Goal: Obtain resource: Download file/media

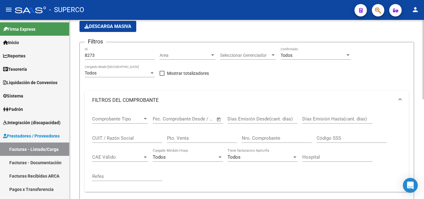
scroll to position [38, 0]
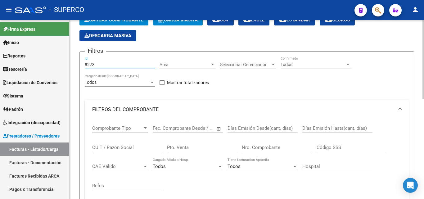
drag, startPoint x: 111, startPoint y: 65, endPoint x: 82, endPoint y: 65, distance: 28.9
click at [82, 65] on form "Filtros 8273 Id Area Area Seleccionar Gerenciador Seleccionar Gerenciador Todos…" at bounding box center [246, 175] width 334 height 248
paste input "12695"
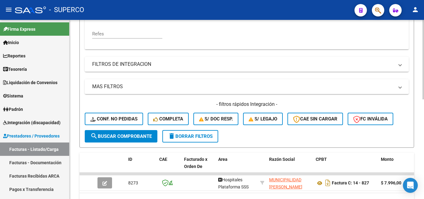
scroll to position [193, 0]
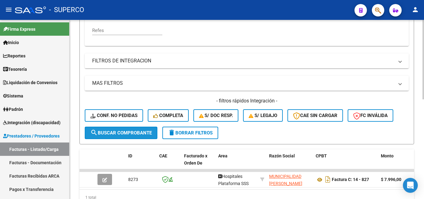
click at [119, 131] on span "search Buscar Comprobante" at bounding box center [120, 133] width 61 height 6
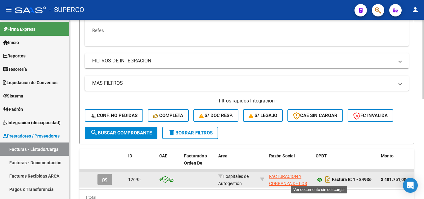
click at [319, 179] on icon at bounding box center [320, 179] width 8 height 7
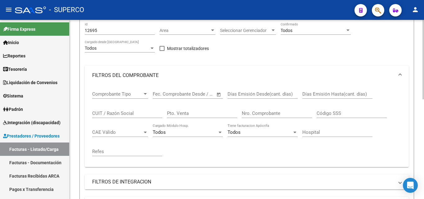
scroll to position [7, 0]
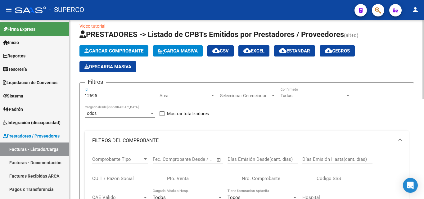
drag, startPoint x: 120, startPoint y: 94, endPoint x: 84, endPoint y: 94, distance: 36.6
paste input "783"
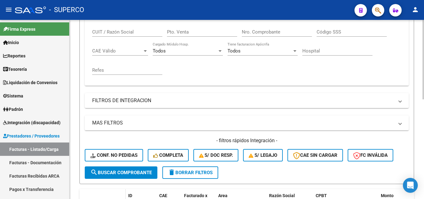
scroll to position [162, 0]
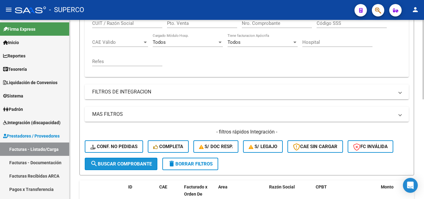
click at [122, 166] on span "search Buscar Comprobante" at bounding box center [120, 164] width 61 height 6
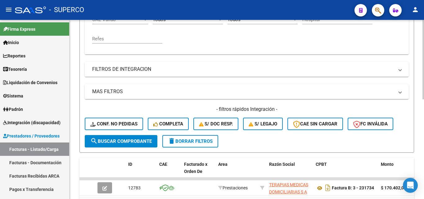
scroll to position [224, 0]
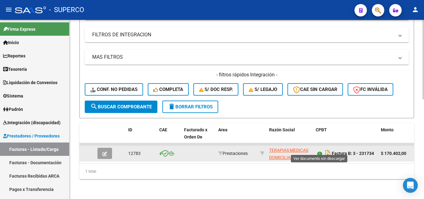
click at [320, 150] on icon at bounding box center [320, 153] width 8 height 7
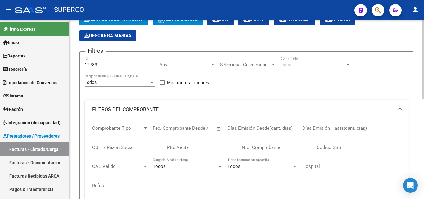
scroll to position [7, 0]
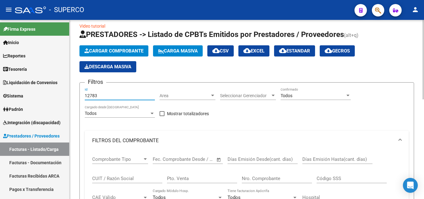
drag, startPoint x: 112, startPoint y: 96, endPoint x: 81, endPoint y: 96, distance: 31.0
paste input "81"
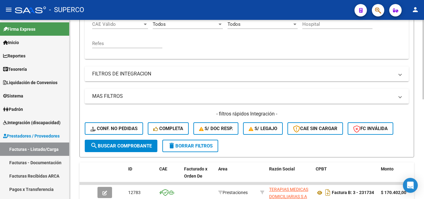
scroll to position [193, 0]
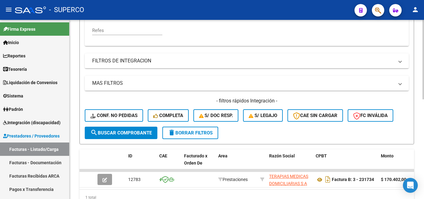
click at [121, 134] on span "search Buscar Comprobante" at bounding box center [120, 133] width 61 height 6
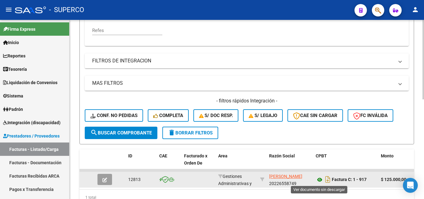
click at [317, 180] on icon at bounding box center [320, 179] width 8 height 7
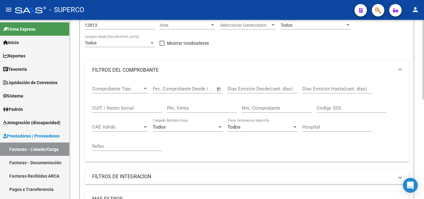
scroll to position [69, 0]
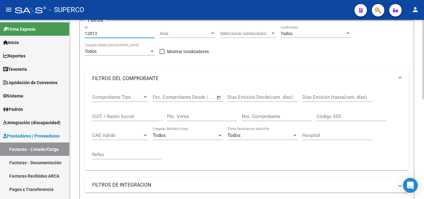
click at [109, 35] on input "12813" at bounding box center [120, 33] width 70 height 5
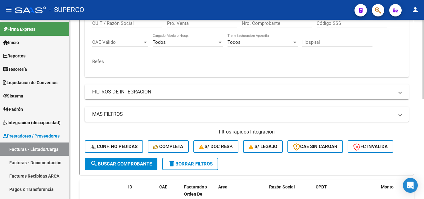
scroll to position [193, 0]
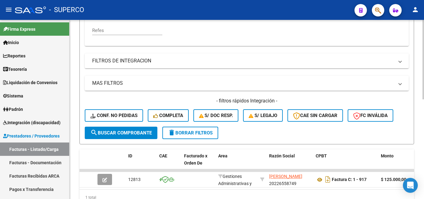
click at [129, 131] on span "search Buscar Comprobante" at bounding box center [120, 133] width 61 height 6
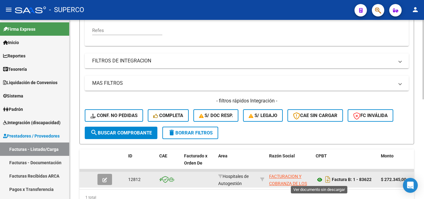
click at [319, 179] on icon at bounding box center [320, 179] width 8 height 7
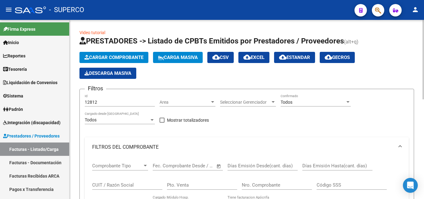
scroll to position [0, 0]
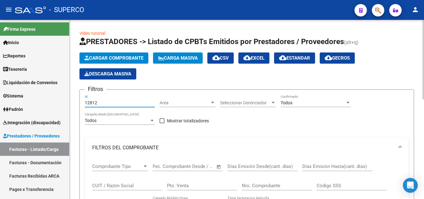
drag, startPoint x: 108, startPoint y: 102, endPoint x: 85, endPoint y: 102, distance: 23.0
click at [85, 102] on input "12812" at bounding box center [120, 102] width 70 height 5
paste input "5"
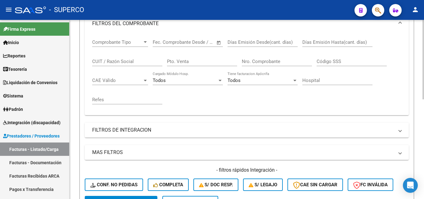
scroll to position [186, 0]
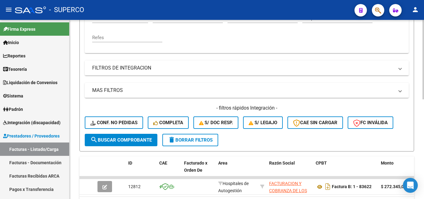
click at [121, 142] on span "search Buscar Comprobante" at bounding box center [120, 140] width 61 height 6
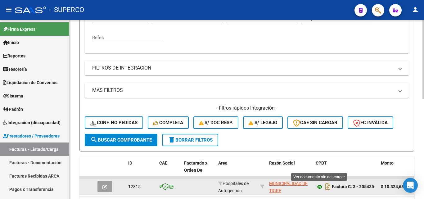
click at [321, 186] on icon at bounding box center [320, 186] width 8 height 7
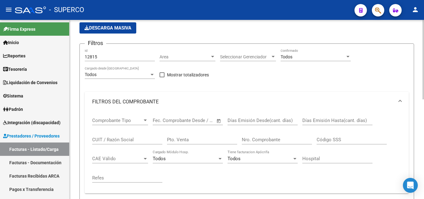
scroll to position [31, 0]
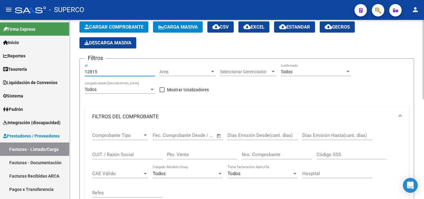
drag, startPoint x: 114, startPoint y: 73, endPoint x: 86, endPoint y: 72, distance: 27.9
click at [86, 72] on input "12815" at bounding box center [120, 71] width 70 height 5
paste input "12814"
click at [87, 71] on input "112814" at bounding box center [120, 71] width 70 height 5
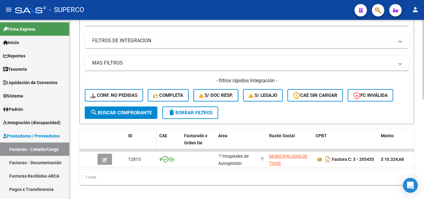
scroll to position [217, 0]
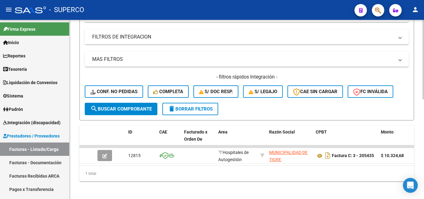
type input "12812"
click at [131, 110] on span "search Buscar Comprobante" at bounding box center [120, 109] width 61 height 6
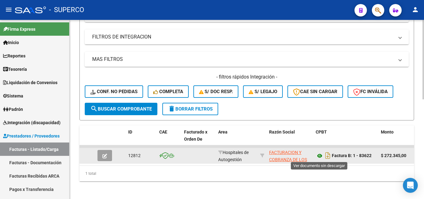
click at [318, 155] on icon at bounding box center [320, 155] width 8 height 7
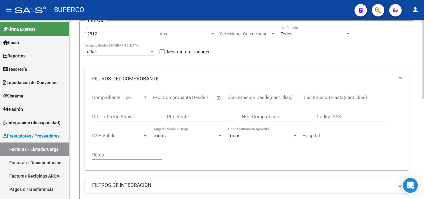
scroll to position [62, 0]
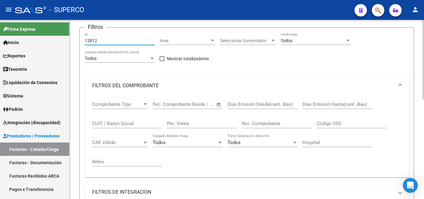
drag, startPoint x: 110, startPoint y: 40, endPoint x: 83, endPoint y: 42, distance: 28.0
click at [82, 42] on form "Filtros 12812 Id Area Area Seleccionar Gerenciador Seleccionar Gerenciador Todo…" at bounding box center [246, 151] width 334 height 248
paste input "number"
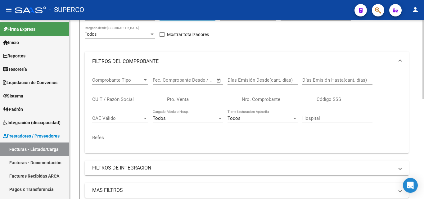
scroll to position [155, 0]
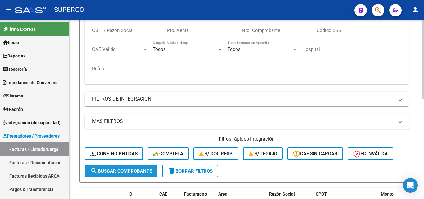
click at [121, 172] on span "search Buscar Comprobante" at bounding box center [120, 171] width 61 height 6
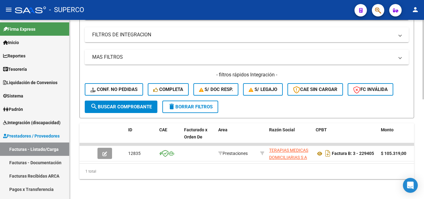
scroll to position [224, 0]
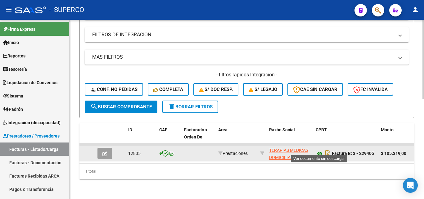
click at [317, 150] on icon at bounding box center [320, 153] width 8 height 7
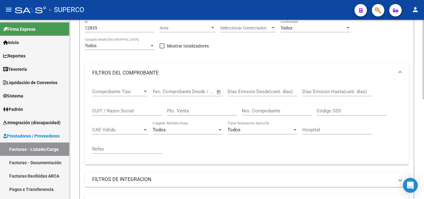
scroll to position [38, 0]
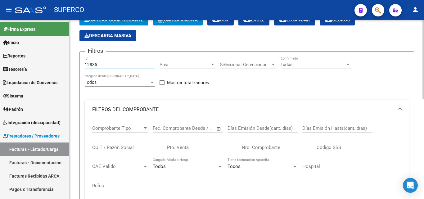
click at [111, 63] on input "12835" at bounding box center [120, 64] width 70 height 5
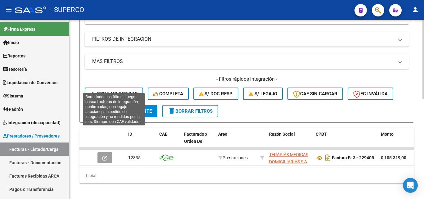
scroll to position [224, 0]
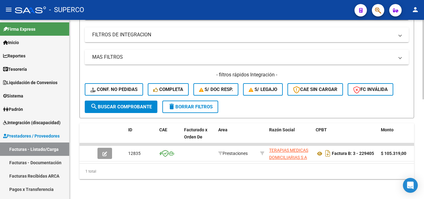
click at [124, 104] on span "search Buscar Comprobante" at bounding box center [120, 107] width 61 height 6
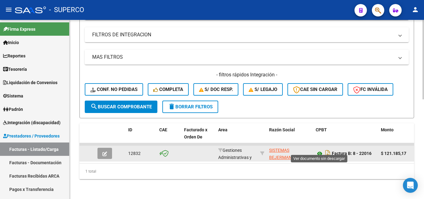
click at [318, 150] on icon at bounding box center [320, 153] width 8 height 7
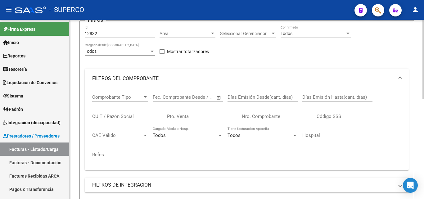
scroll to position [7, 0]
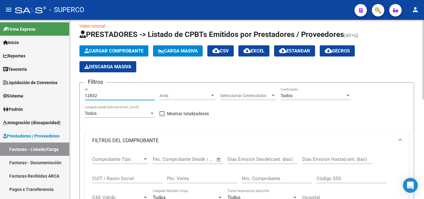
click at [108, 96] on input "12832" at bounding box center [120, 95] width 70 height 5
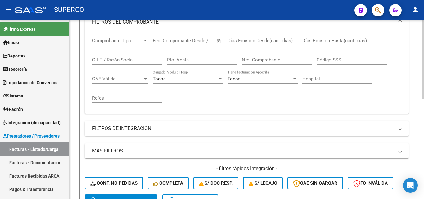
scroll to position [224, 0]
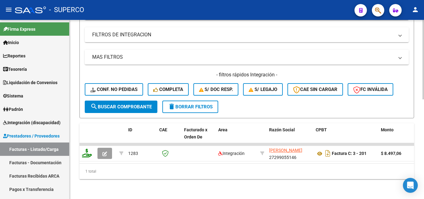
click at [105, 104] on span "search Buscar Comprobante" at bounding box center [120, 107] width 61 height 6
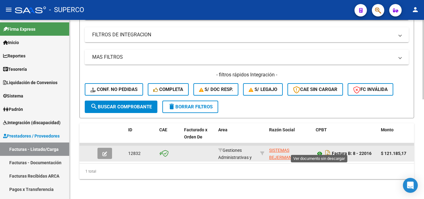
click at [320, 150] on icon at bounding box center [320, 153] width 8 height 7
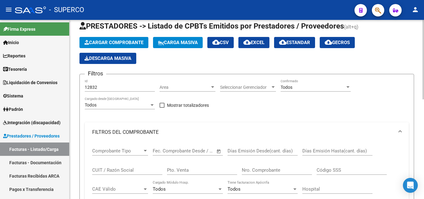
scroll to position [0, 0]
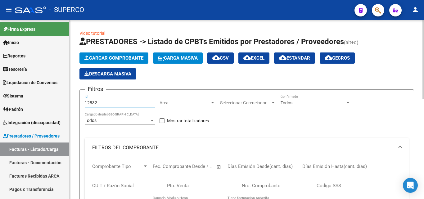
click at [112, 101] on input "12832" at bounding box center [120, 102] width 70 height 5
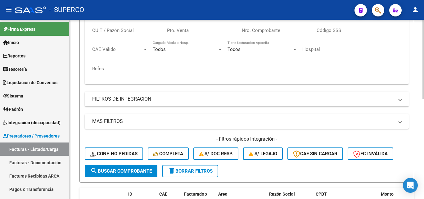
scroll to position [224, 0]
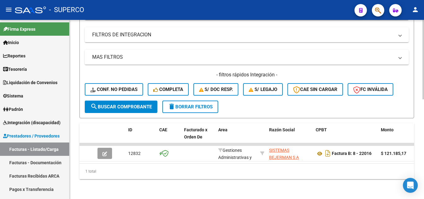
click at [113, 104] on span "search Buscar Comprobante" at bounding box center [120, 107] width 61 height 6
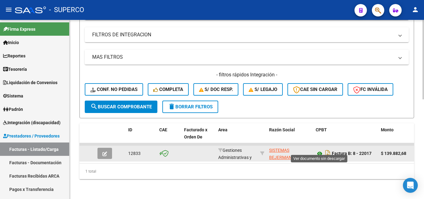
click at [319, 150] on icon at bounding box center [320, 153] width 8 height 7
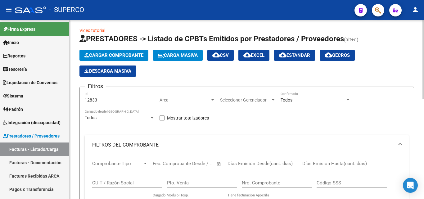
scroll to position [0, 0]
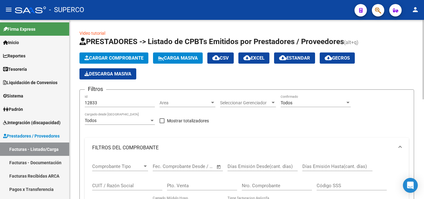
click at [111, 100] on div "12833 Id" at bounding box center [120, 101] width 70 height 12
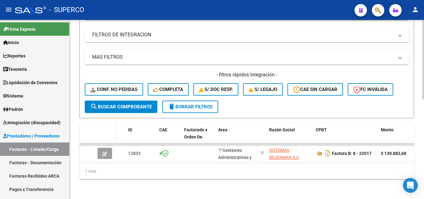
scroll to position [224, 0]
click at [117, 104] on span "search Buscar Comprobante" at bounding box center [120, 107] width 61 height 6
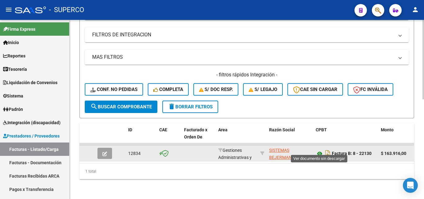
click at [319, 150] on icon at bounding box center [320, 153] width 8 height 7
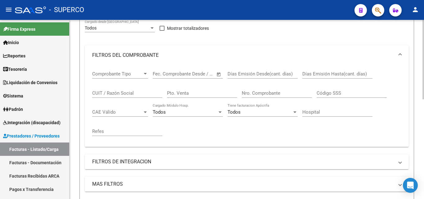
scroll to position [7, 0]
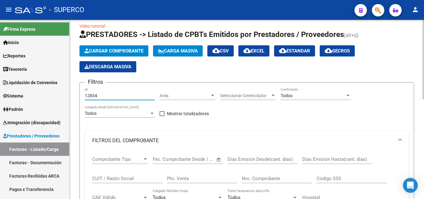
click at [104, 97] on input "12834" at bounding box center [120, 95] width 70 height 5
type input "1"
click at [177, 95] on span "Area" at bounding box center [184, 95] width 50 height 5
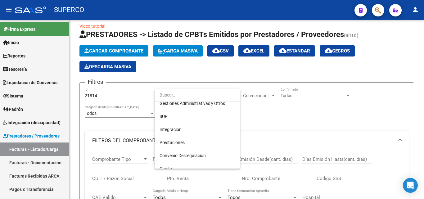
scroll to position [64, 0]
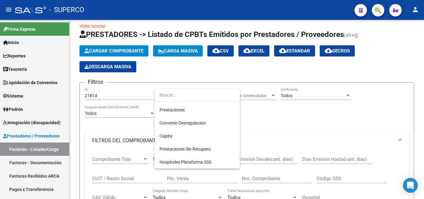
click at [121, 152] on div at bounding box center [212, 99] width 424 height 199
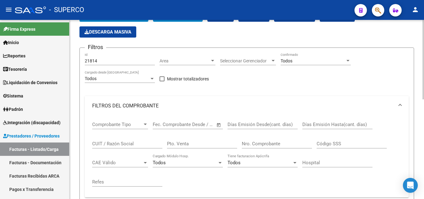
scroll to position [131, 0]
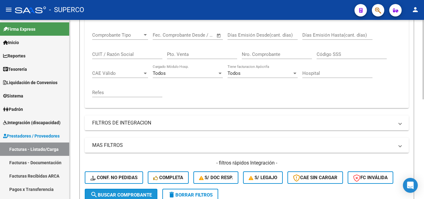
click at [119, 192] on span "search Buscar Comprobante" at bounding box center [120, 195] width 61 height 6
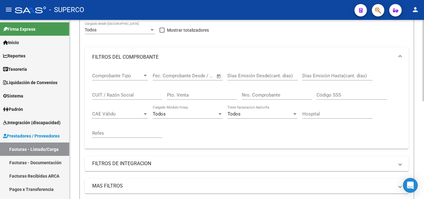
scroll to position [60, 0]
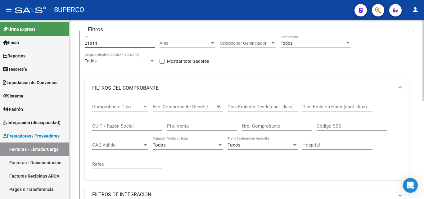
drag, startPoint x: 103, startPoint y: 44, endPoint x: 85, endPoint y: 43, distance: 18.3
click at [85, 43] on input "21814" at bounding box center [120, 43] width 70 height 5
type input "12814"
click at [170, 41] on span "Area" at bounding box center [184, 43] width 50 height 5
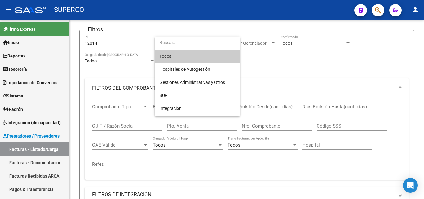
scroll to position [64, 0]
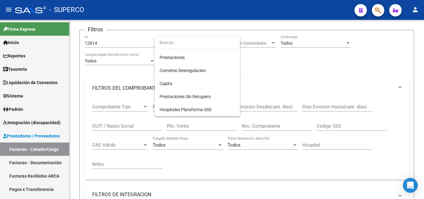
click at [122, 142] on div at bounding box center [212, 99] width 424 height 199
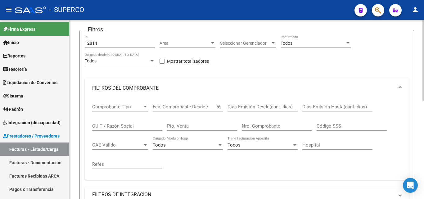
scroll to position [184, 0]
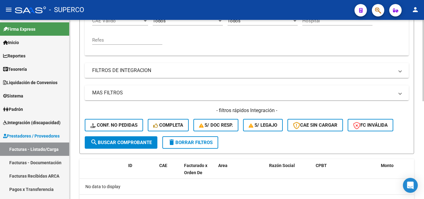
click at [128, 142] on span "search Buscar Comprobante" at bounding box center [120, 143] width 61 height 6
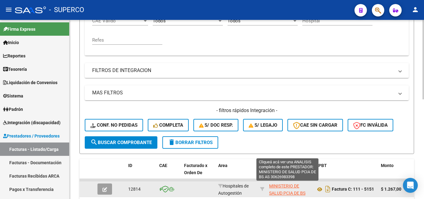
scroll to position [15, 0]
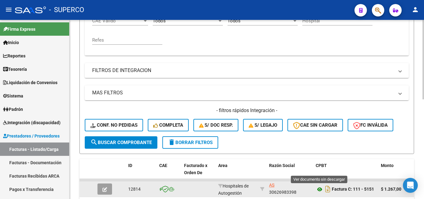
click at [320, 187] on icon at bounding box center [320, 189] width 8 height 7
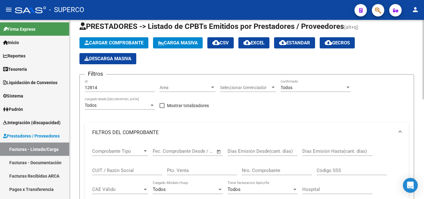
scroll to position [0, 0]
